Goal: Book appointment/travel/reservation

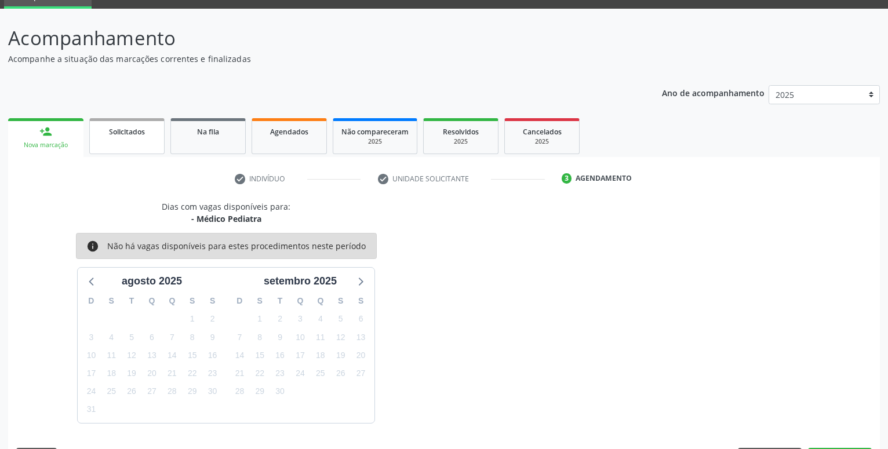
scroll to position [55, 0]
click at [139, 134] on span "Solicitados" at bounding box center [127, 132] width 36 height 10
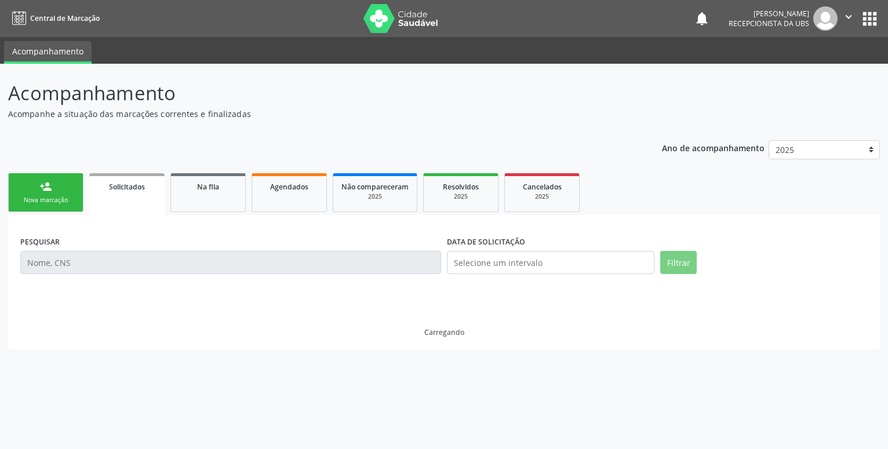
scroll to position [0, 0]
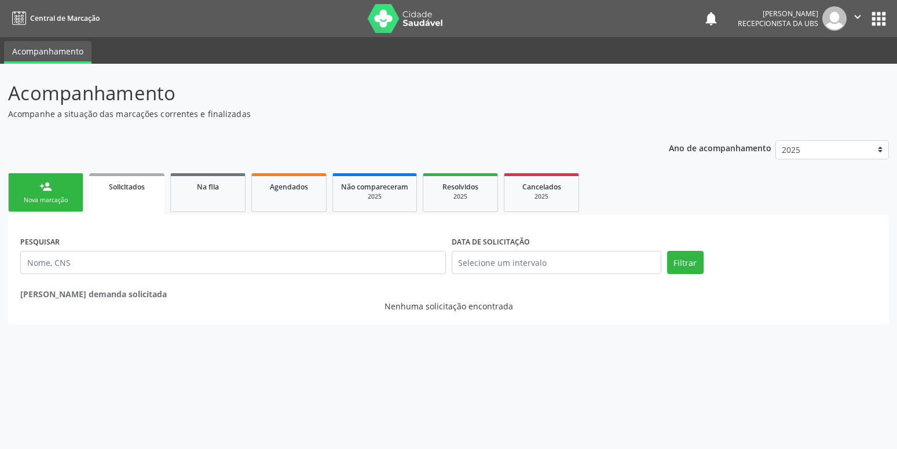
click at [44, 189] on div "person_add" at bounding box center [45, 186] width 13 height 13
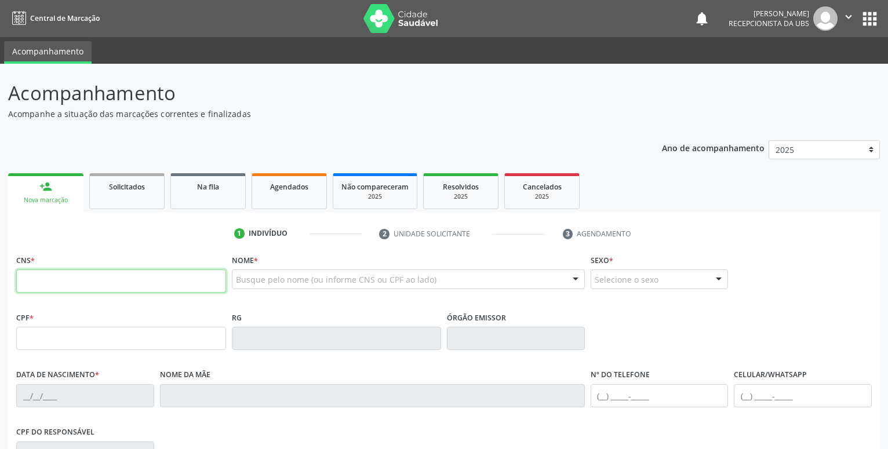
click at [60, 289] on input "text" at bounding box center [121, 280] width 210 height 23
paste input "708 4002 3854 3761"
type input "708 4002 3854 3761"
type input "02/04/2025"
type input "Amanda Tayna dos Reis"
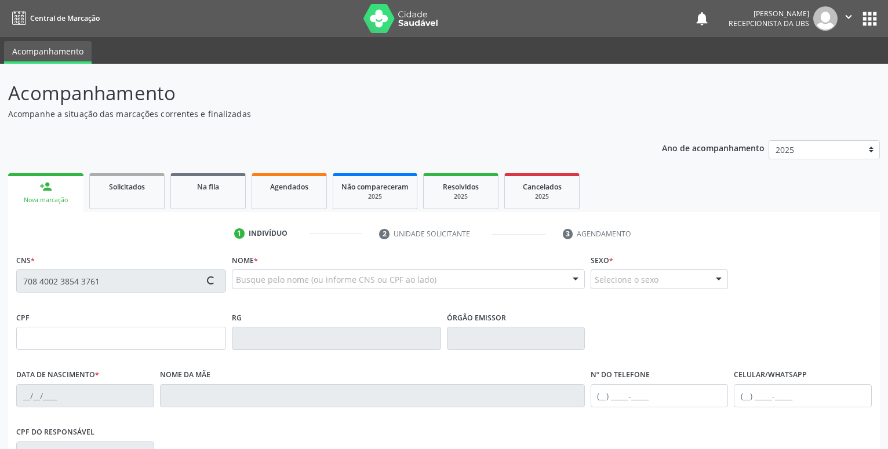
type input "(87) 99908-8779"
type input "7"
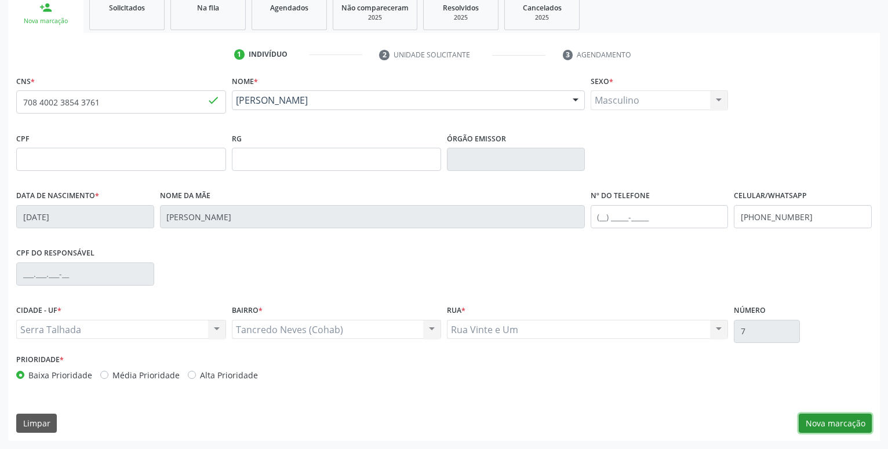
click at [841, 425] on button "Nova marcação" at bounding box center [834, 424] width 73 height 20
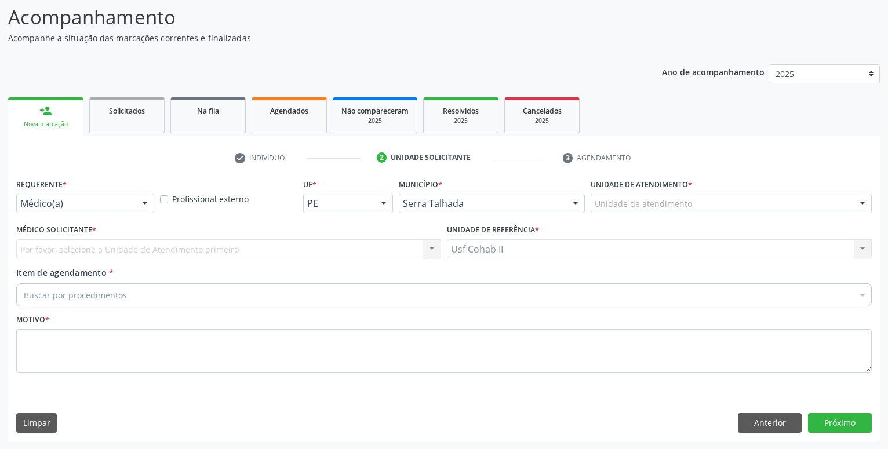
scroll to position [76, 0]
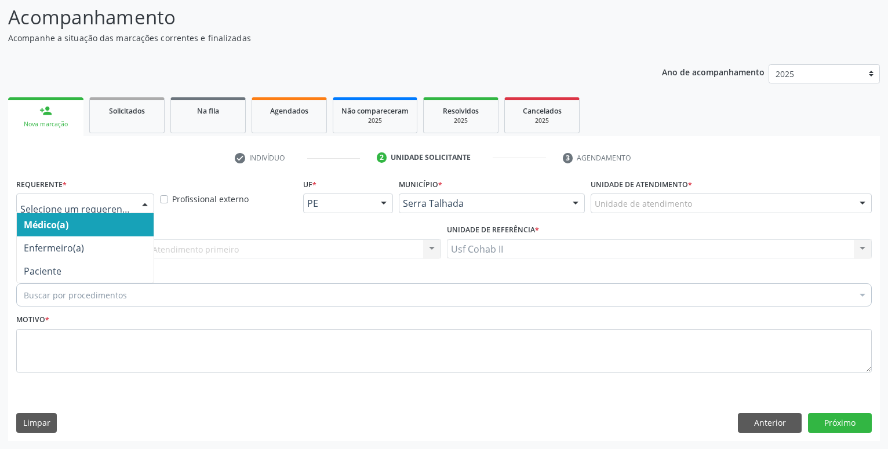
click at [90, 198] on div at bounding box center [85, 204] width 138 height 20
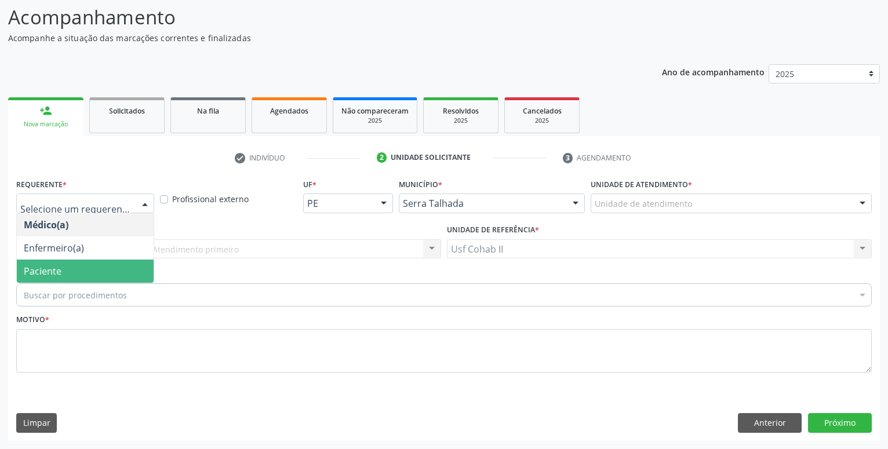
click at [43, 267] on span "Paciente" at bounding box center [43, 271] width 38 height 13
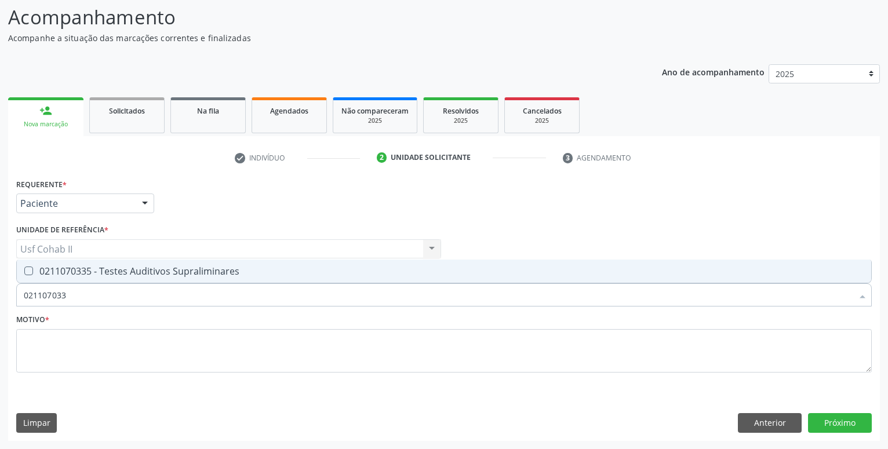
type input "0211070335"
click at [137, 269] on div "0211070335 - Testes Auditivos Supraliminares" at bounding box center [444, 271] width 840 height 9
checkbox Supraliminares "true"
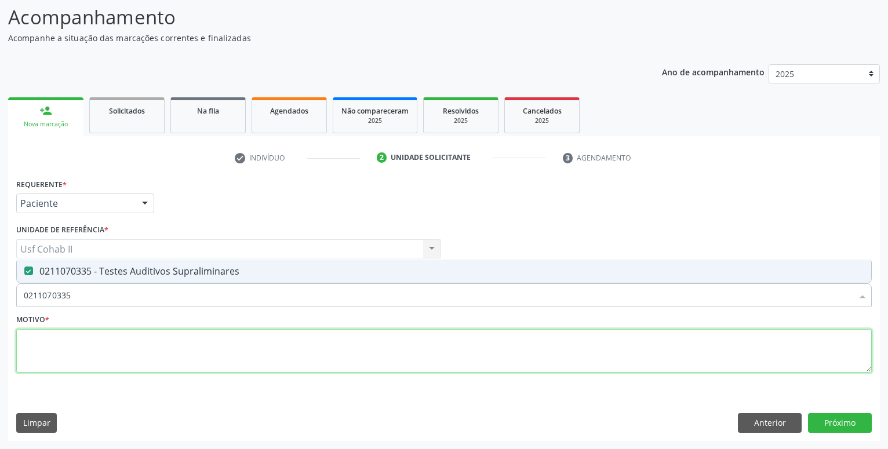
click at [90, 340] on textarea at bounding box center [443, 351] width 855 height 44
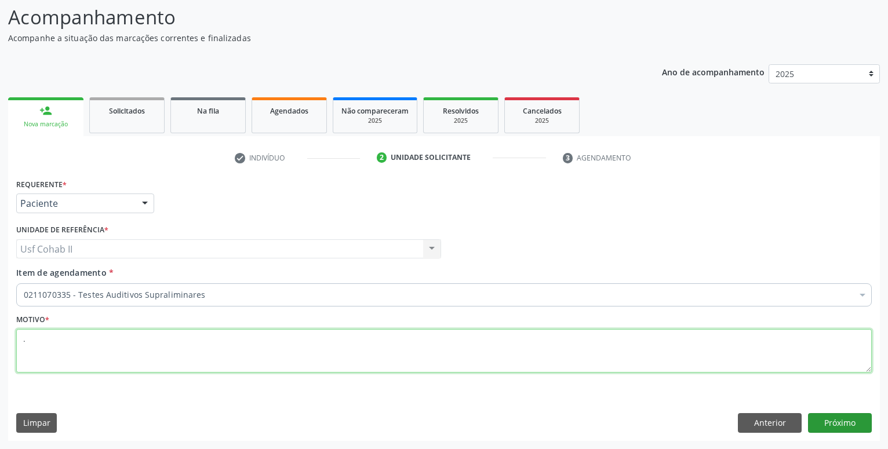
type textarea "."
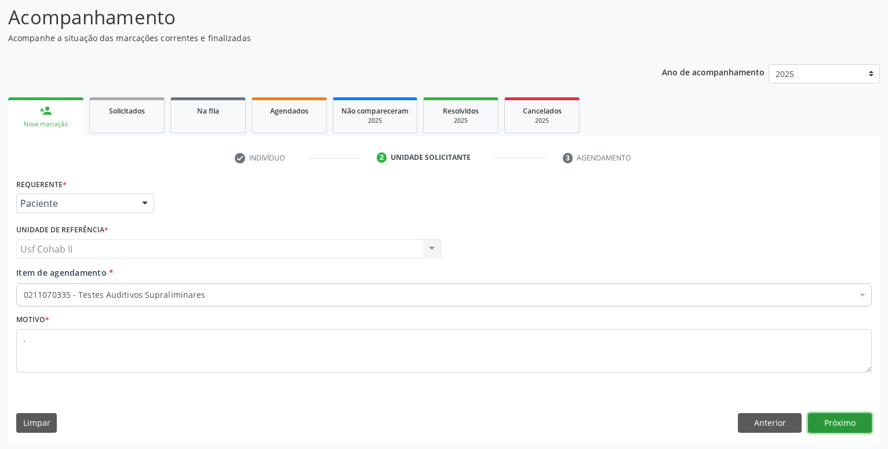
click at [849, 425] on button "Próximo" at bounding box center [840, 423] width 64 height 20
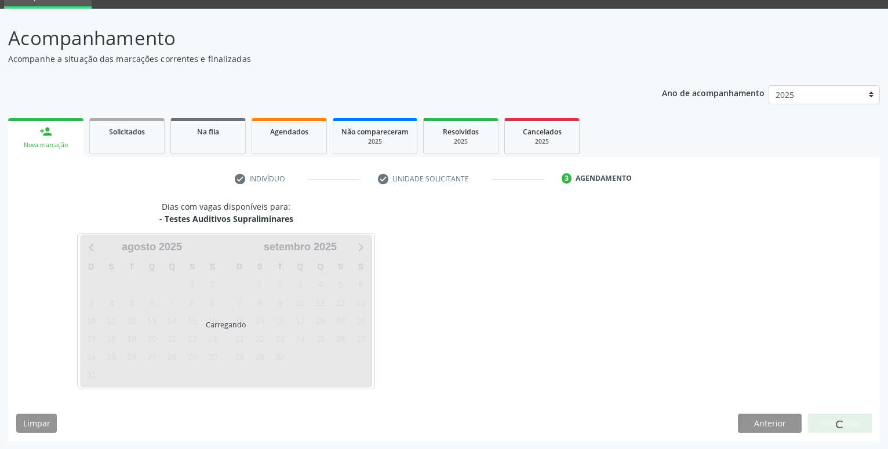
scroll to position [55, 0]
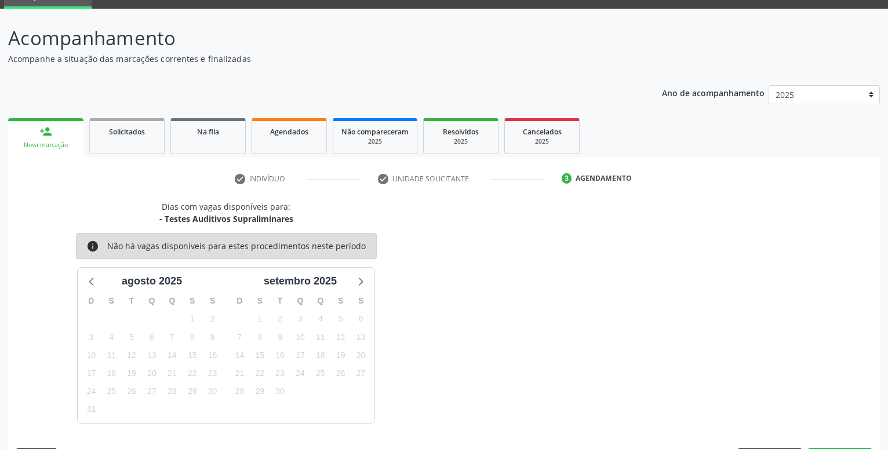
click at [45, 127] on div "person_add" at bounding box center [45, 131] width 13 height 13
click at [48, 124] on link "person_add Nova marcação" at bounding box center [45, 137] width 75 height 39
click at [46, 129] on div "person_add" at bounding box center [45, 131] width 13 height 13
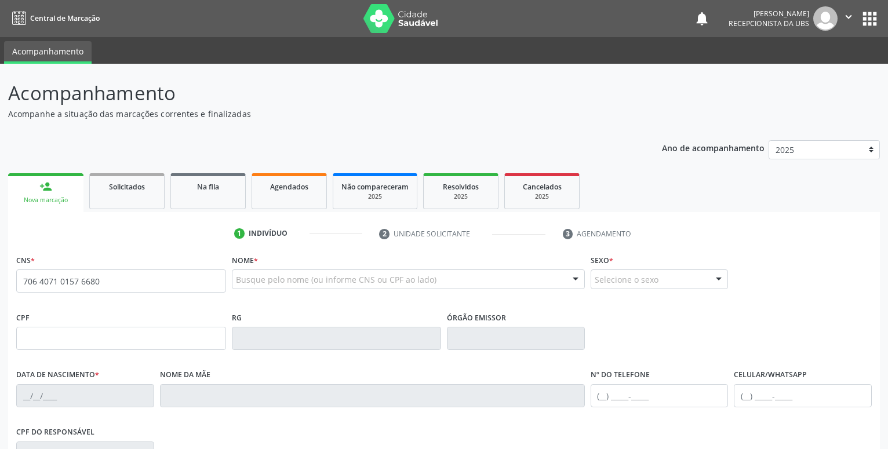
type input "706 4071 0157 6680"
type input "006.313.984-73"
type input "[DATE]"
type input "[PERSON_NAME]"
type input "[PHONE_NUMBER]"
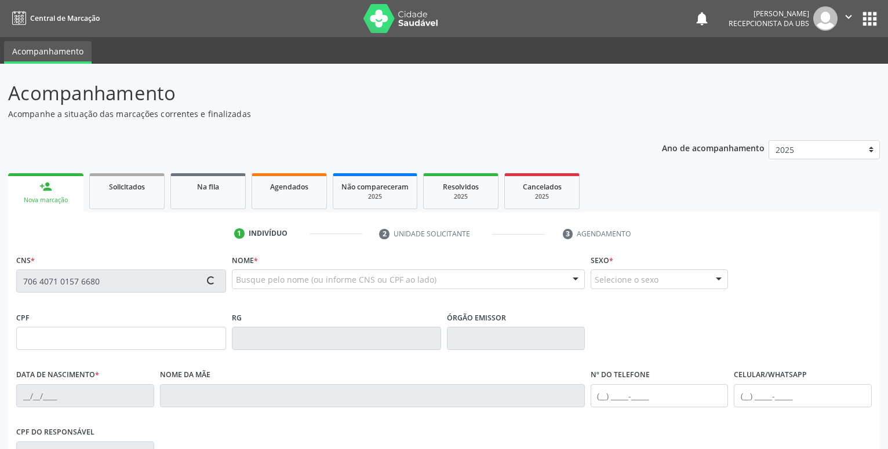
type input "581"
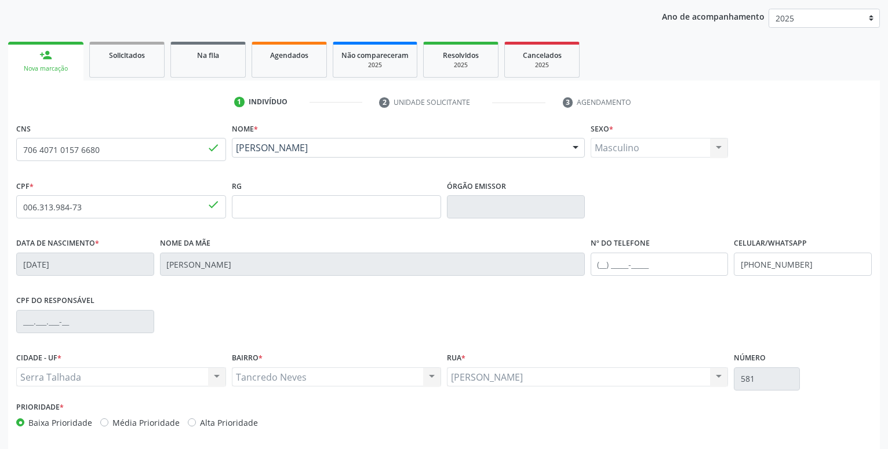
scroll to position [179, 0]
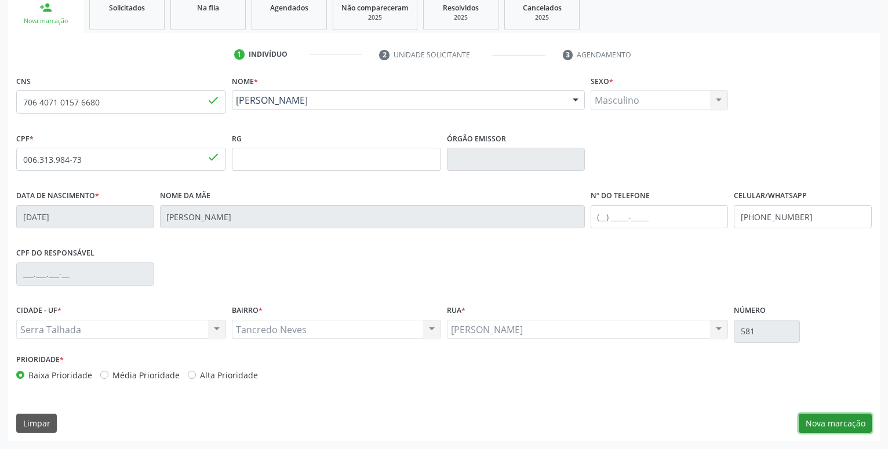
click at [835, 427] on button "Nova marcação" at bounding box center [834, 424] width 73 height 20
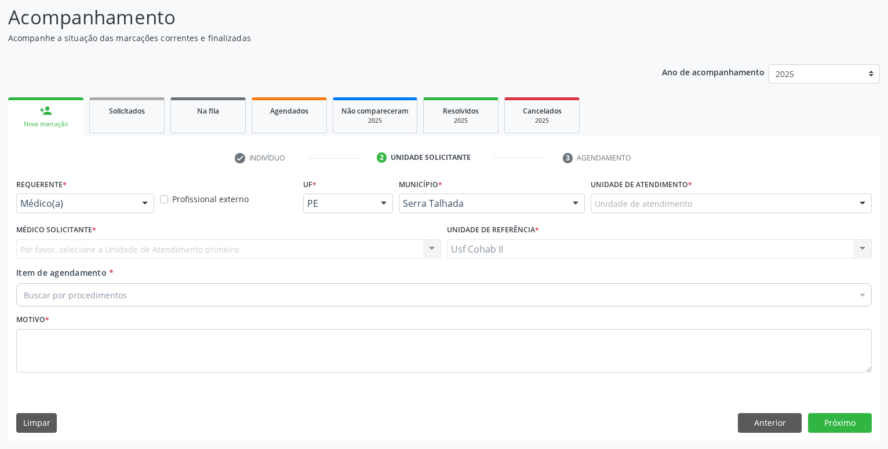
scroll to position [76, 0]
click at [65, 210] on div at bounding box center [85, 204] width 138 height 20
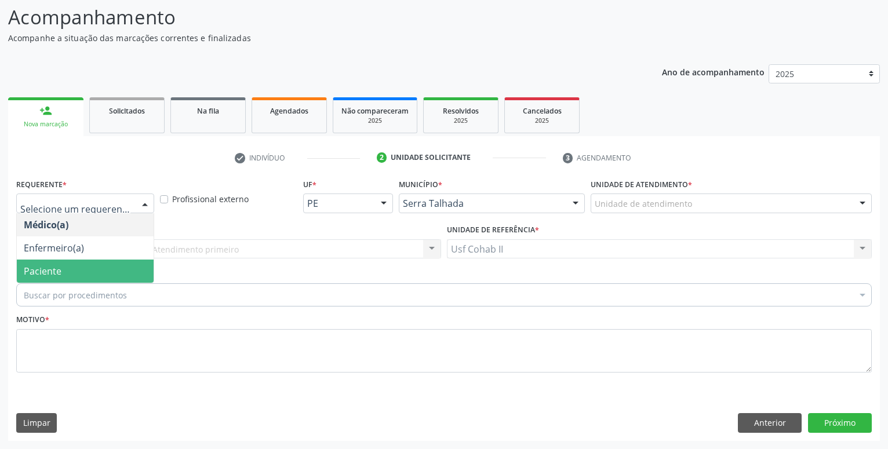
click at [70, 274] on span "Paciente" at bounding box center [85, 271] width 137 height 23
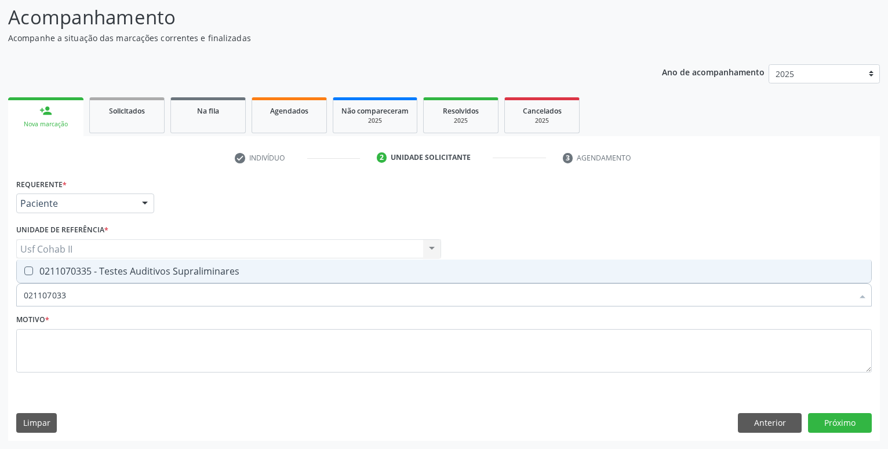
type input "0211070335"
click at [135, 269] on div "0211070335 - Testes Auditivos Supraliminares" at bounding box center [444, 271] width 840 height 9
checkbox Supraliminares "true"
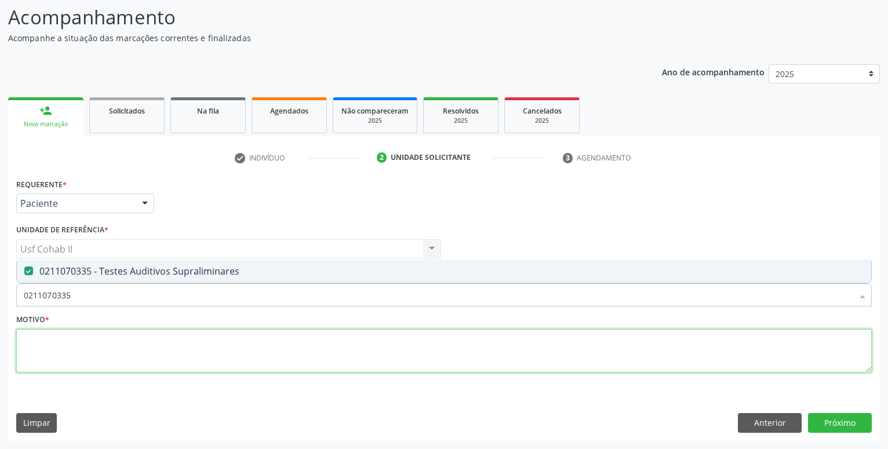
click at [109, 334] on textarea at bounding box center [443, 351] width 855 height 44
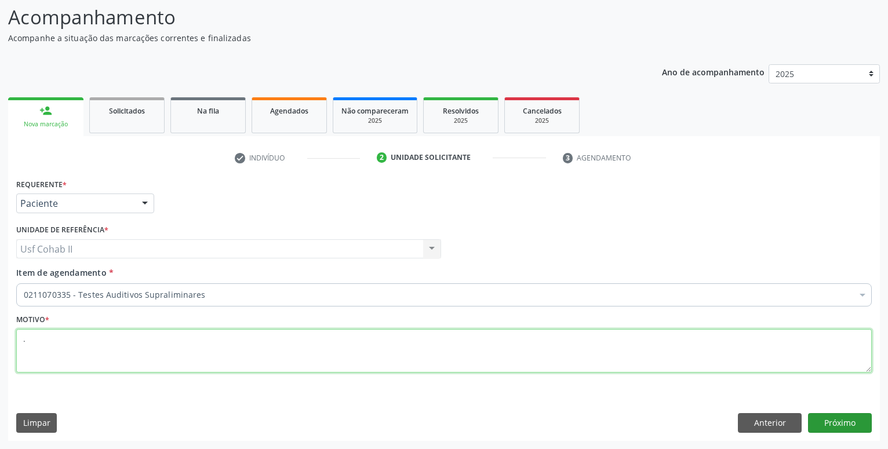
type textarea "."
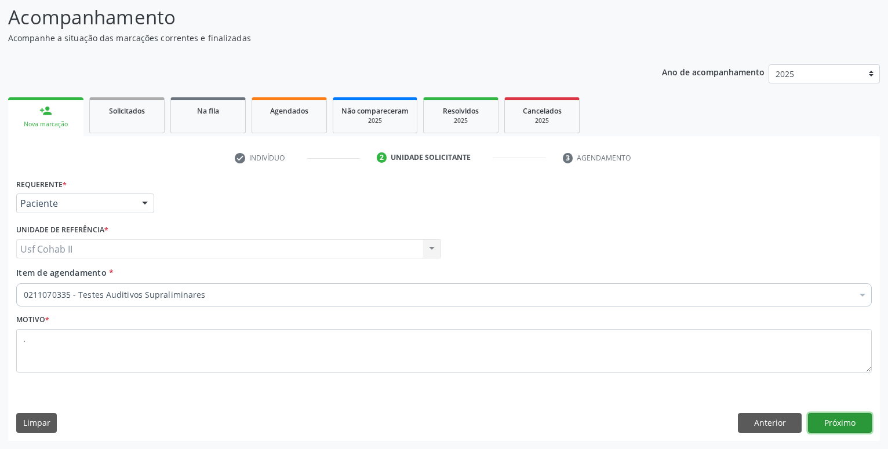
click at [850, 427] on button "Próximo" at bounding box center [840, 423] width 64 height 20
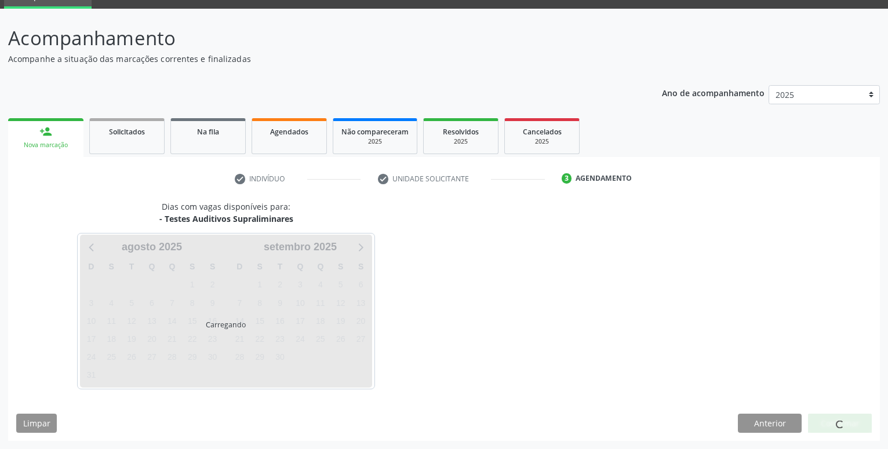
scroll to position [55, 0]
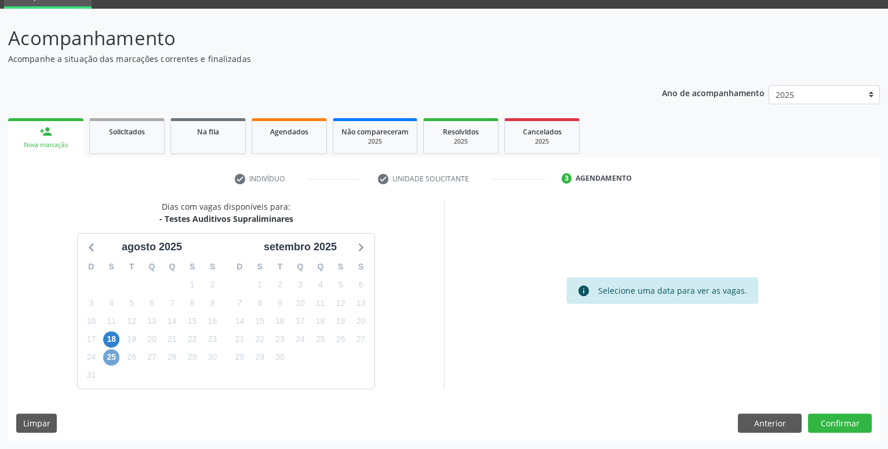
click at [107, 359] on span "25" at bounding box center [111, 357] width 16 height 16
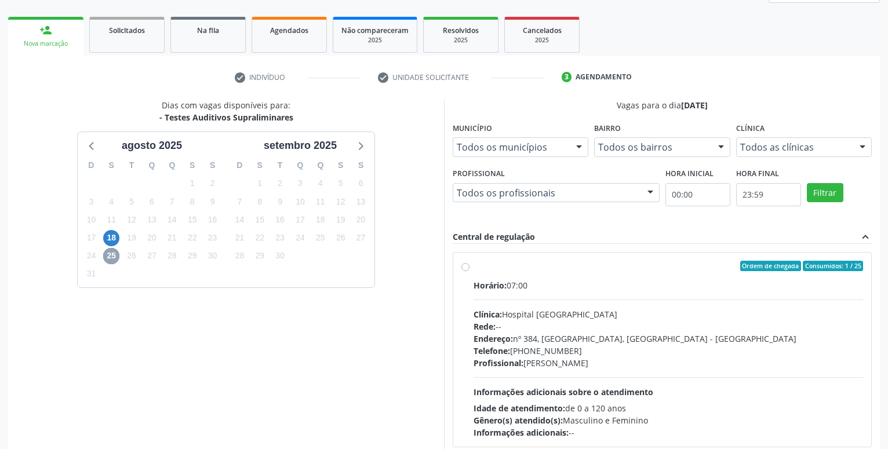
scroll to position [173, 0]
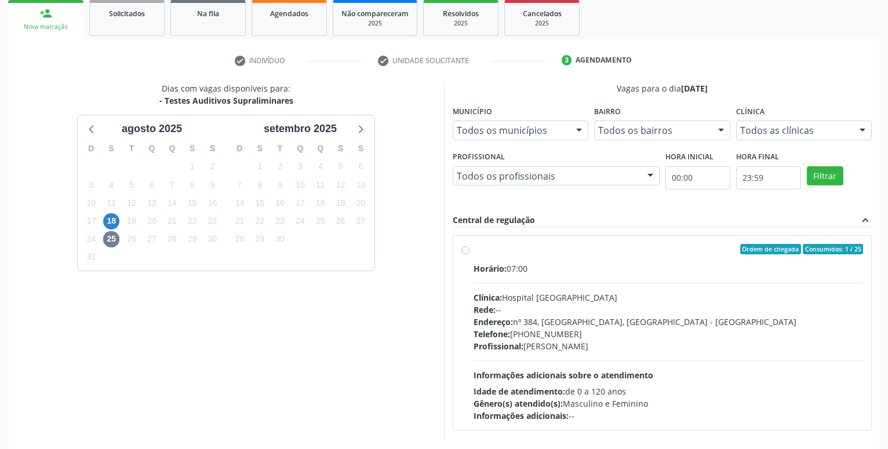
click at [473, 248] on label "Ordem de chegada Consumidos: 1 / 25 Horário: 07:00 Clínica: Hospital [GEOGRAPHI…" at bounding box center [667, 333] width 389 height 178
click at [465, 248] on input "Ordem de chegada Consumidos: 1 / 25 Horário: 07:00 Clínica: Hospital [GEOGRAPHI…" at bounding box center [465, 249] width 8 height 10
radio input "true"
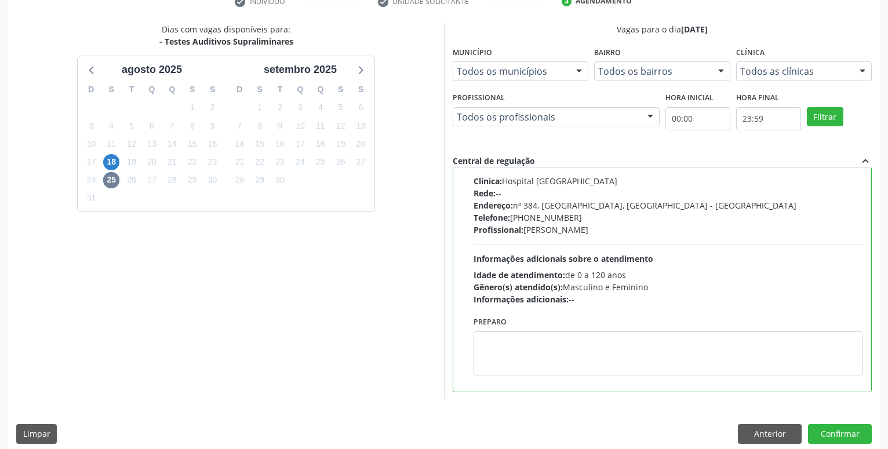
scroll to position [243, 0]
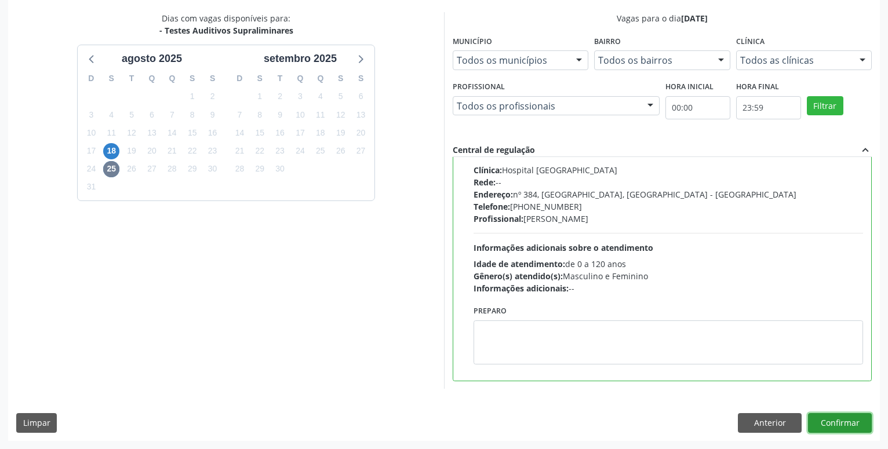
click at [851, 425] on button "Confirmar" at bounding box center [840, 423] width 64 height 20
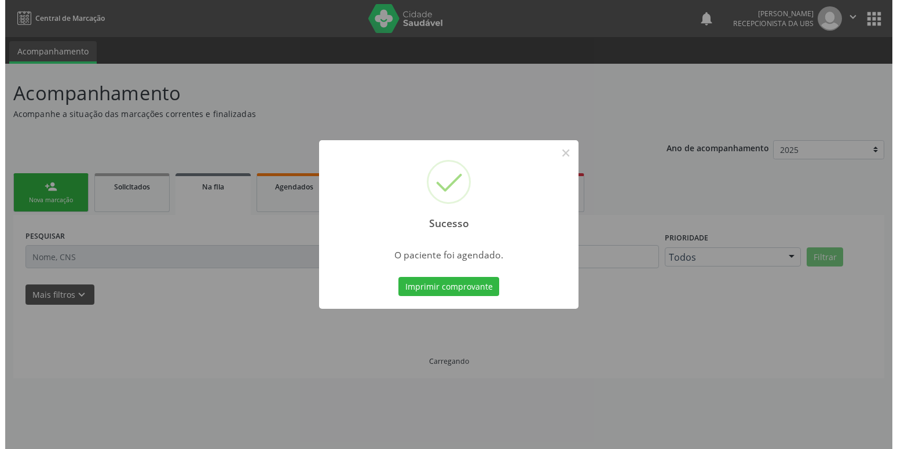
scroll to position [0, 0]
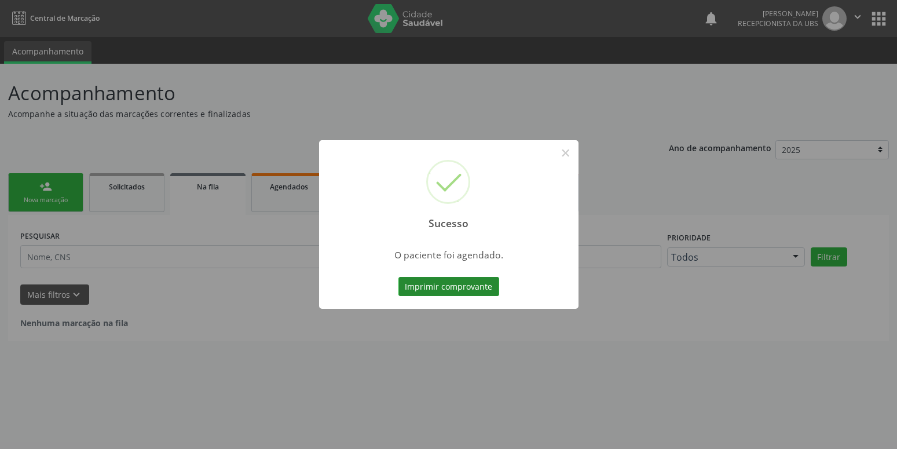
click at [430, 282] on button "Imprimir comprovante" at bounding box center [449, 287] width 101 height 20
